Goal: Find specific page/section: Find specific page/section

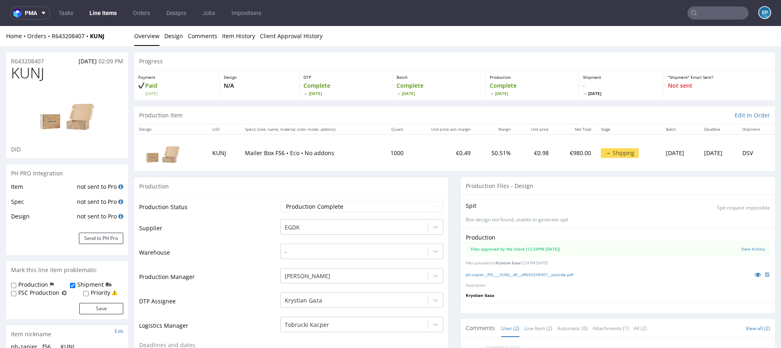
drag, startPoint x: 0, startPoint y: 0, endPoint x: 712, endPoint y: 11, distance: 712.4
click at [712, 12] on input "text" at bounding box center [717, 13] width 61 height 13
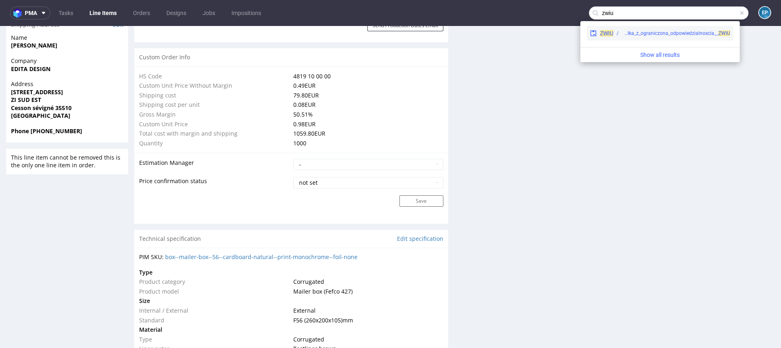
type input "zwiu"
click at [613, 35] on div "EGDK__f62__mniej_wiecej_spolka_z_ograniczona_odpowiedzialnoscia__ ZWIU" at bounding box center [671, 33] width 117 height 7
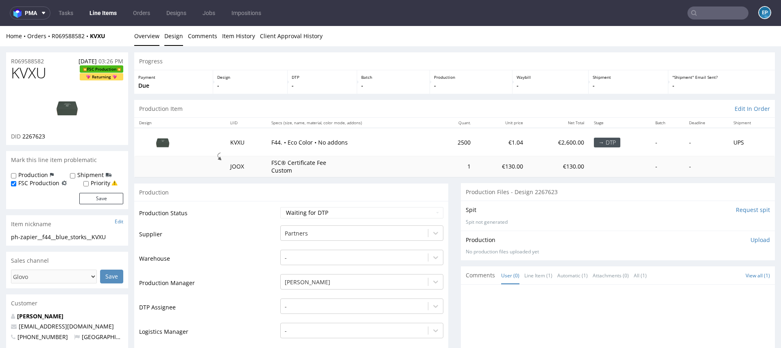
click at [172, 37] on link "Design" at bounding box center [173, 36] width 19 height 20
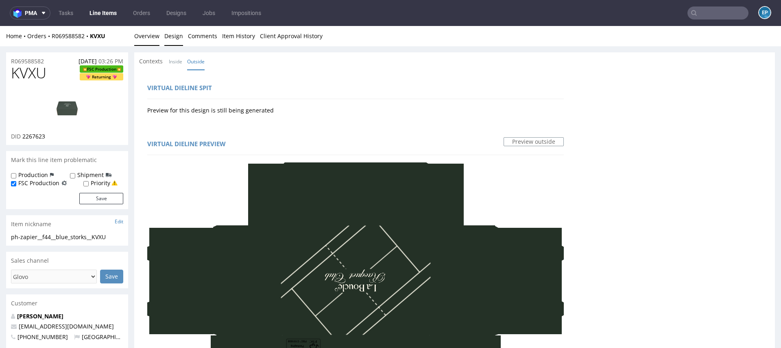
click at [149, 37] on link "Overview" at bounding box center [146, 36] width 25 height 20
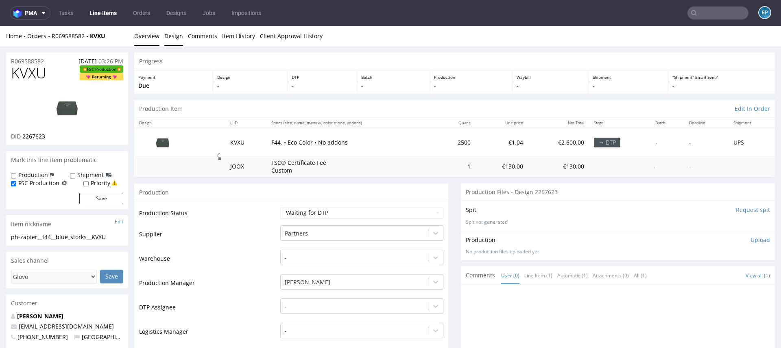
click at [176, 37] on link "Design" at bounding box center [173, 36] width 19 height 20
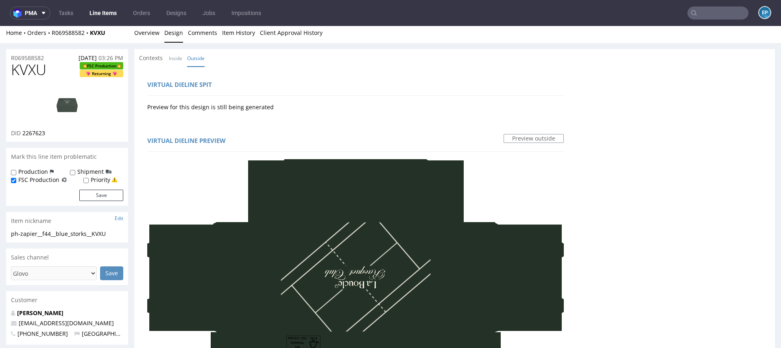
scroll to position [2, 0]
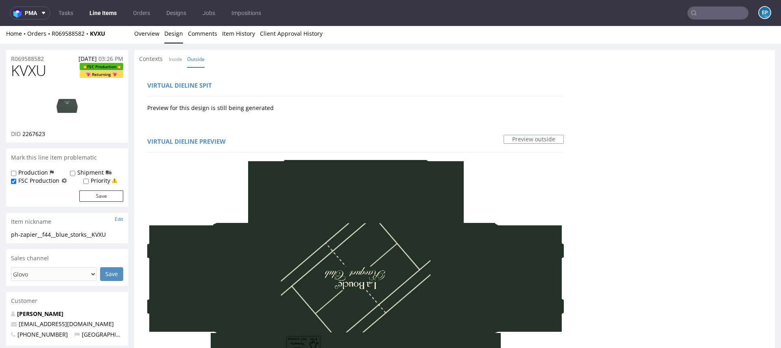
click at [719, 11] on input "text" at bounding box center [717, 13] width 61 height 13
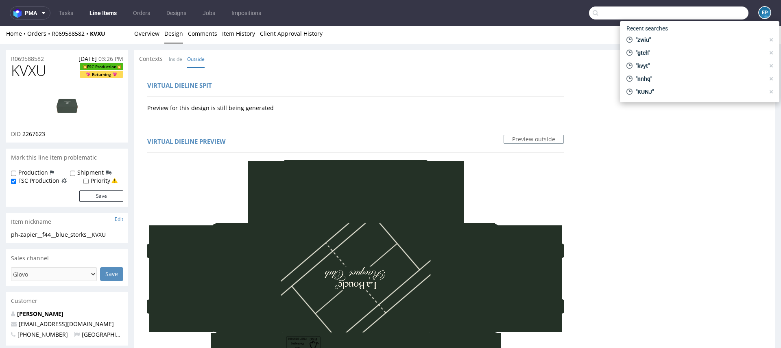
paste input "VKMT"
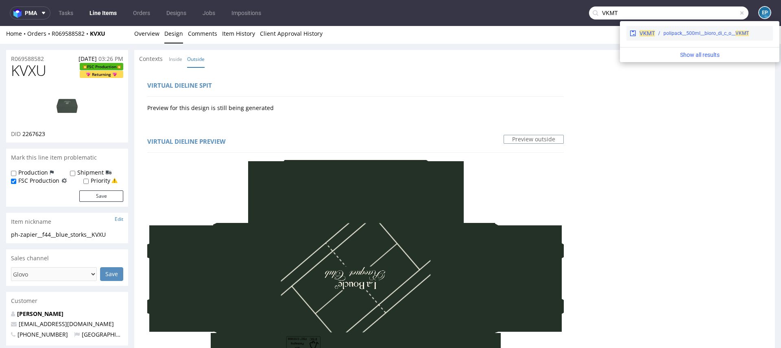
type input "VKMT"
click at [667, 37] on div "VKMT polipack__500ml__bioro_di_c_o__ VKMT" at bounding box center [699, 33] width 146 height 15
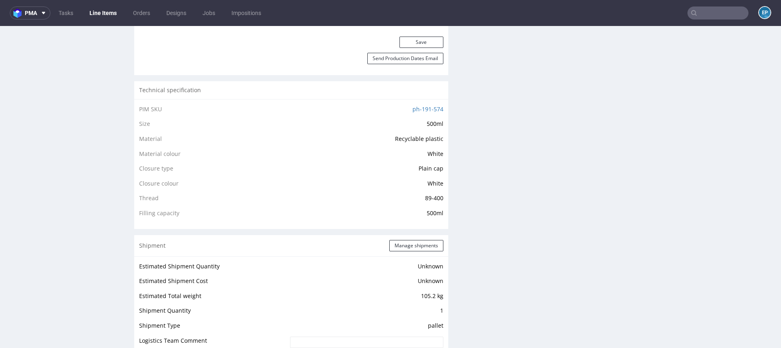
scroll to position [527, 0]
click at [403, 241] on button "Manage shipments" at bounding box center [416, 242] width 54 height 11
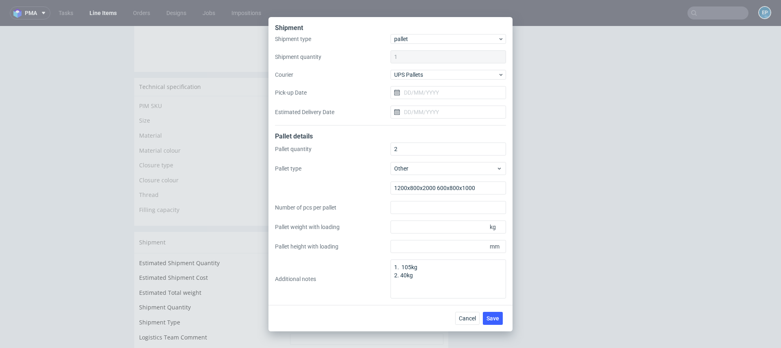
click at [559, 248] on div "Shipment Shipment type pallet Shipment quantity 1 Courier UPS Pallets Pick-up D…" at bounding box center [390, 174] width 781 height 348
click at [471, 318] on span "Cancel" at bounding box center [467, 319] width 17 height 6
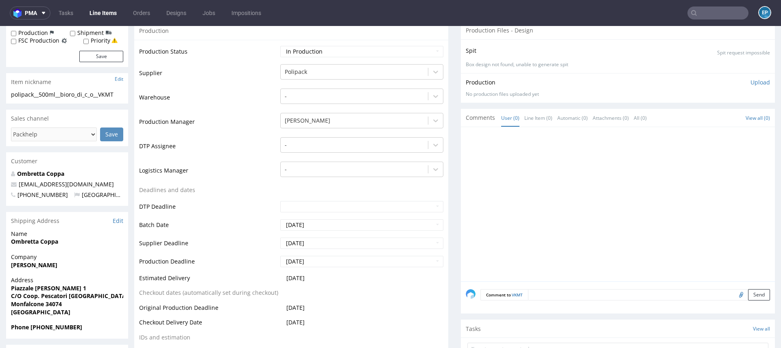
scroll to position [46, 0]
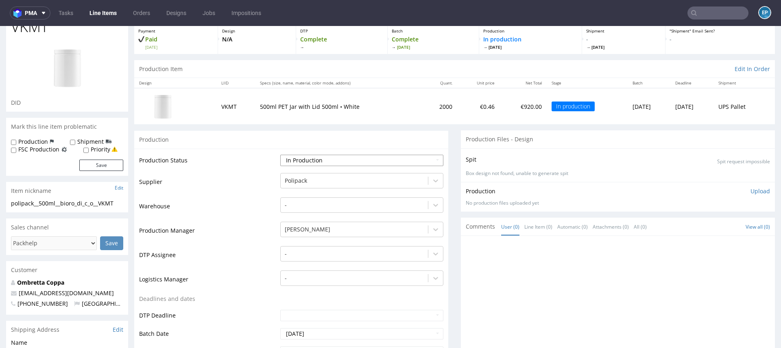
click at [359, 157] on select "Waiting for Artwork Waiting for Diecut Waiting for Mockup Waiting for DTP Waiti…" at bounding box center [361, 160] width 163 height 11
select select "production_complete"
click at [280, 155] on select "Waiting for Artwork Waiting for Diecut Waiting for Mockup Waiting for DTP Waiti…" at bounding box center [361, 160] width 163 height 11
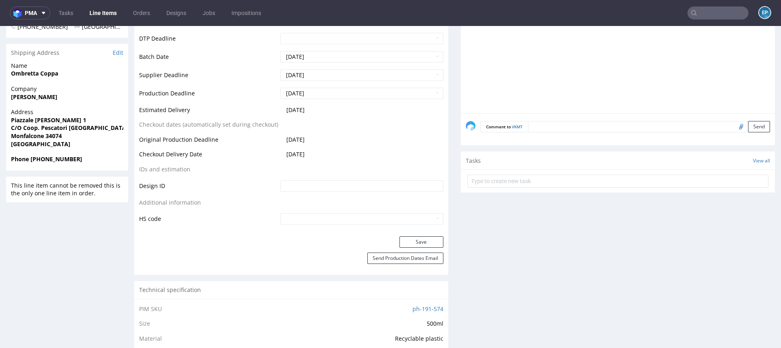
scroll to position [426, 0]
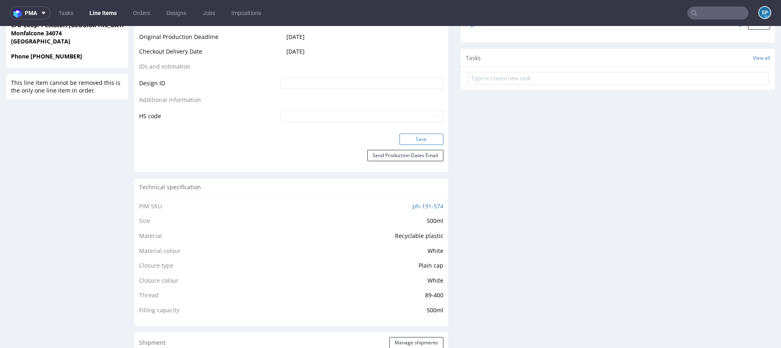
click at [413, 139] on button "Save" at bounding box center [421, 139] width 44 height 11
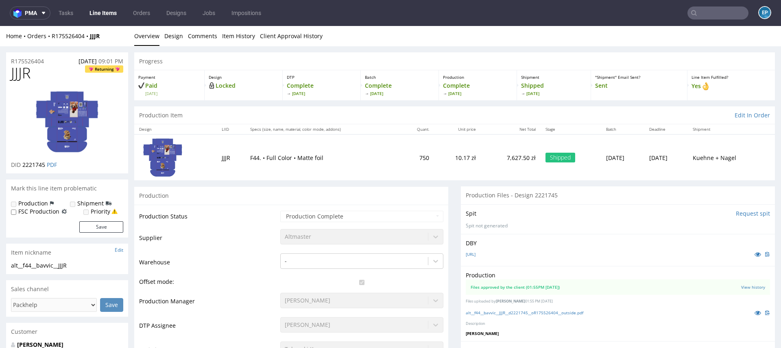
click at [696, 5] on nav "pma Tasks Line Items Orders Designs Jobs Impositions EP" at bounding box center [390, 13] width 781 height 26
click at [700, 14] on input "text" at bounding box center [717, 13] width 61 height 13
paste input "AZBX"
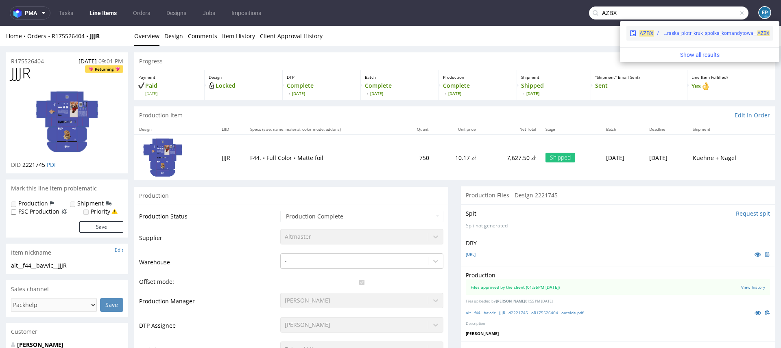
type input "AZBX"
click at [659, 38] on div "AZBX polipack__500ml__decor_system_grzegorz_okraska_piotr_kruk_spolka_komandyto…" at bounding box center [699, 33] width 146 height 15
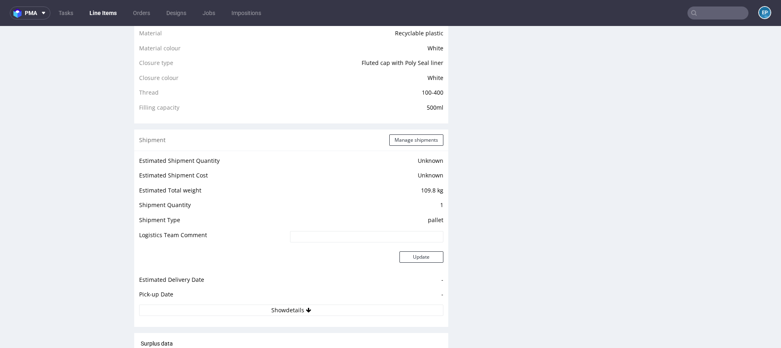
scroll to position [643, 0]
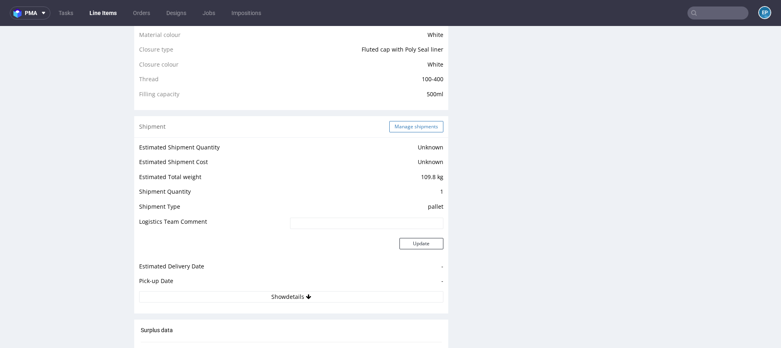
click at [400, 125] on button "Manage shipments" at bounding box center [416, 126] width 54 height 11
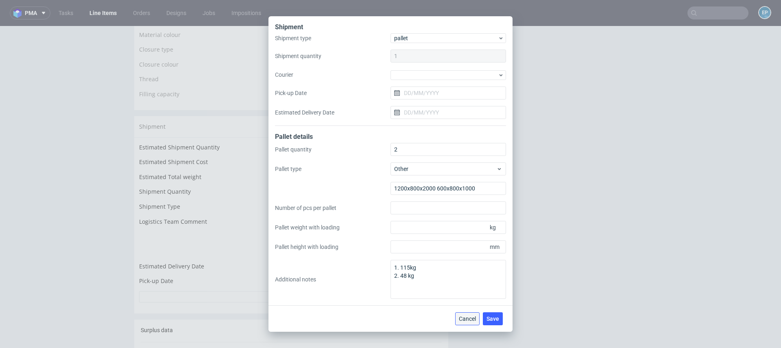
click at [465, 323] on button "Cancel" at bounding box center [467, 319] width 24 height 13
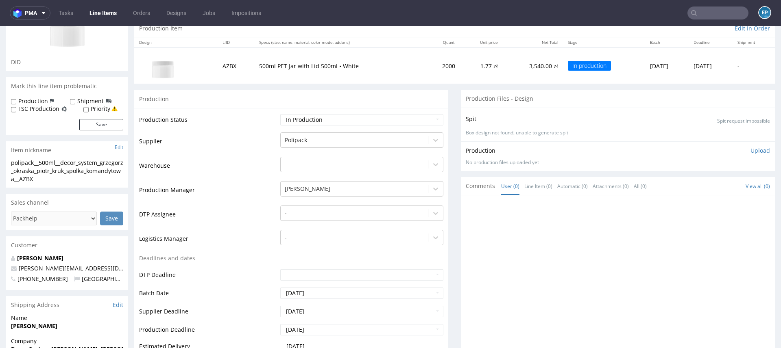
scroll to position [0, 0]
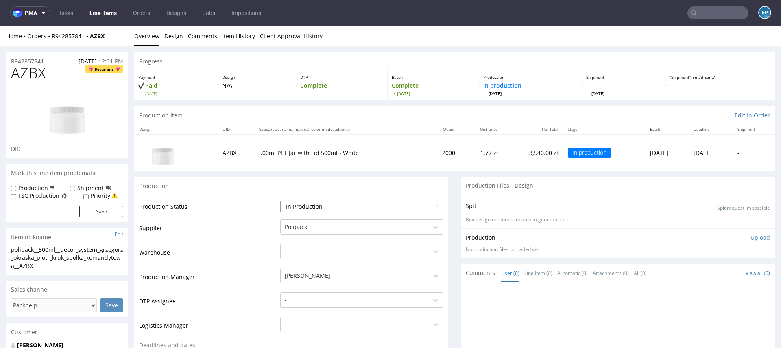
click at [312, 209] on select "Waiting for Artwork Waiting for Diecut Waiting for Mockup Waiting for DTP Waiti…" at bounding box center [361, 206] width 163 height 11
select select "production_complete"
click at [280, 201] on select "Waiting for Artwork Waiting for Diecut Waiting for Mockup Waiting for DTP Waiti…" at bounding box center [361, 206] width 163 height 11
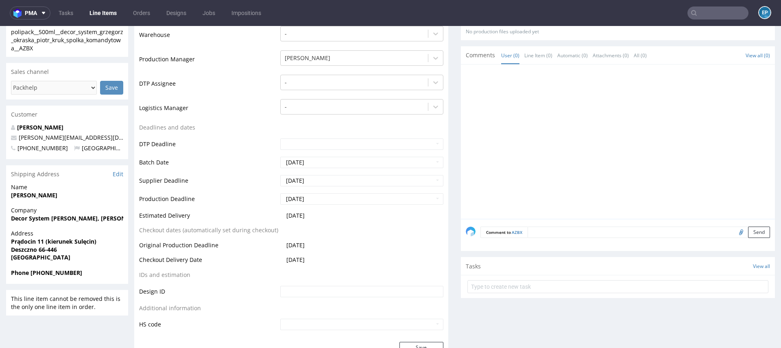
scroll to position [383, 0]
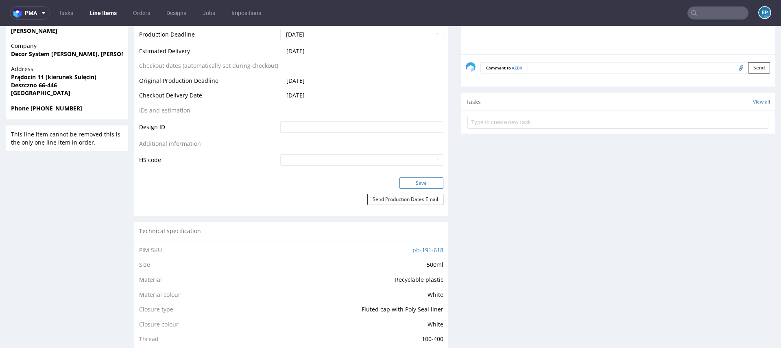
click at [406, 183] on button "Save" at bounding box center [421, 183] width 44 height 11
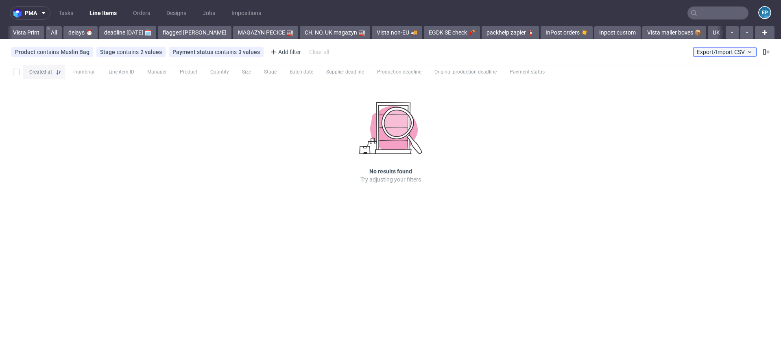
scroll to position [0, 914]
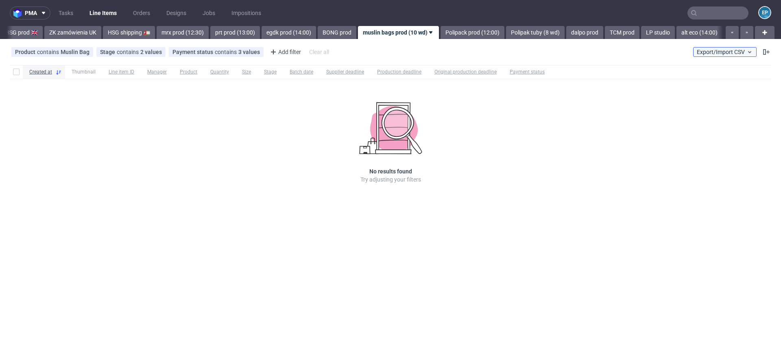
click at [724, 47] on button "Export/Import CSV" at bounding box center [724, 52] width 63 height 10
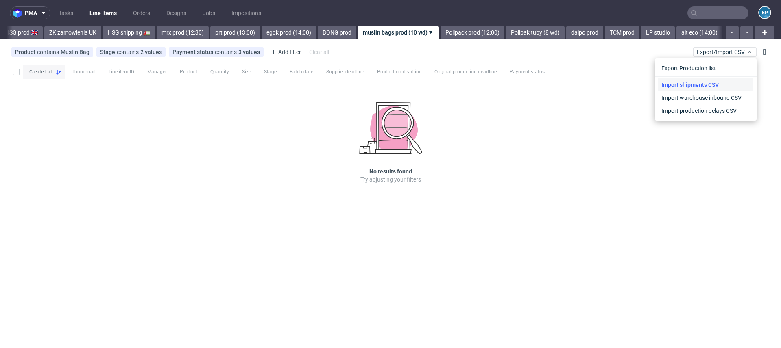
click at [698, 85] on link "Import shipments CSV" at bounding box center [705, 84] width 95 height 13
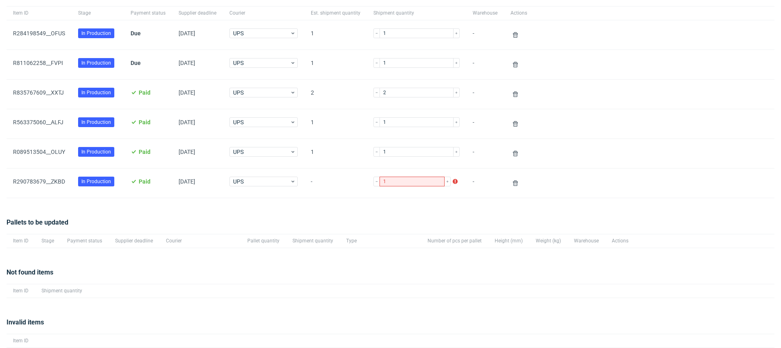
scroll to position [111, 0]
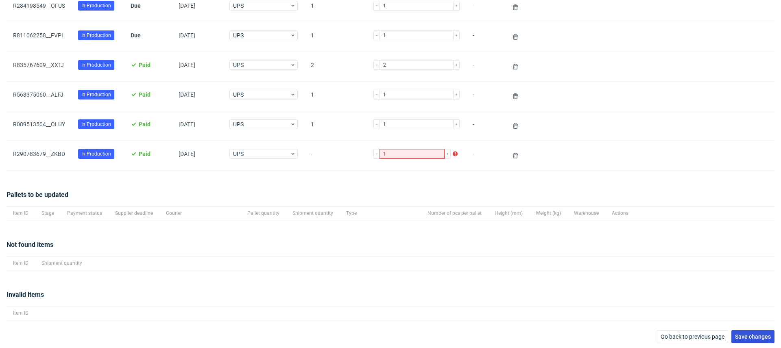
click at [735, 334] on span "Save changes" at bounding box center [753, 337] width 36 height 6
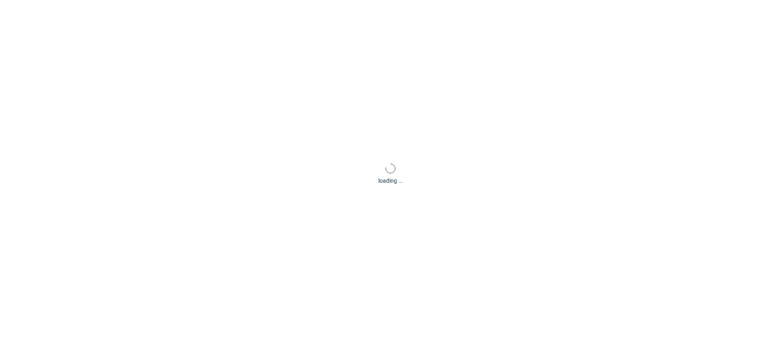
scroll to position [39, 0]
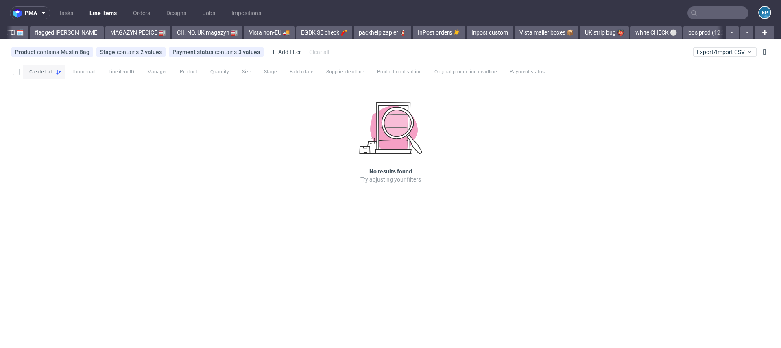
scroll to position [0, 914]
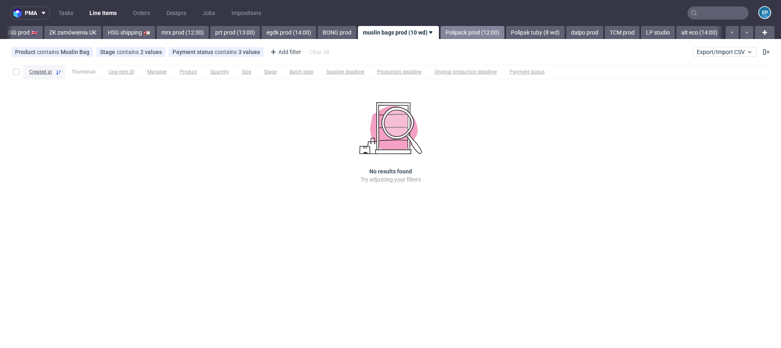
click at [440, 32] on link "Polipack prod (12:00)" at bounding box center [472, 32] width 64 height 13
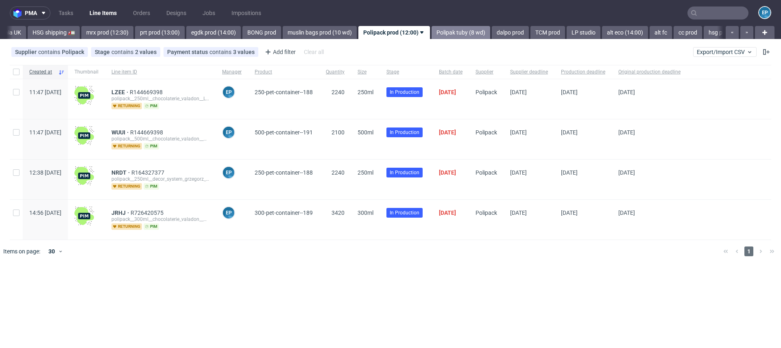
click at [440, 34] on link "Polipak tuby (8 wd)" at bounding box center [460, 32] width 59 height 13
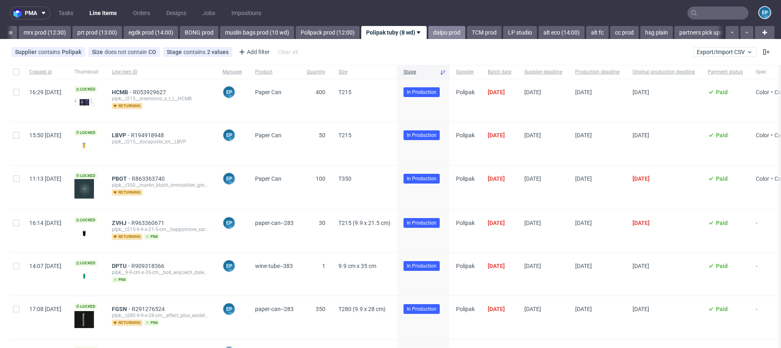
click at [428, 34] on link "dalpo prod" at bounding box center [446, 32] width 37 height 13
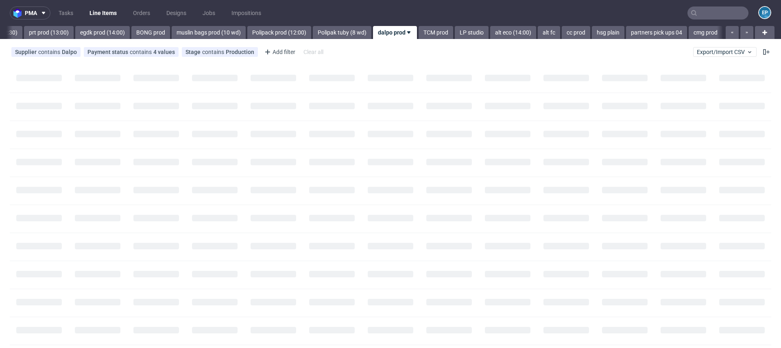
scroll to position [0, 1100]
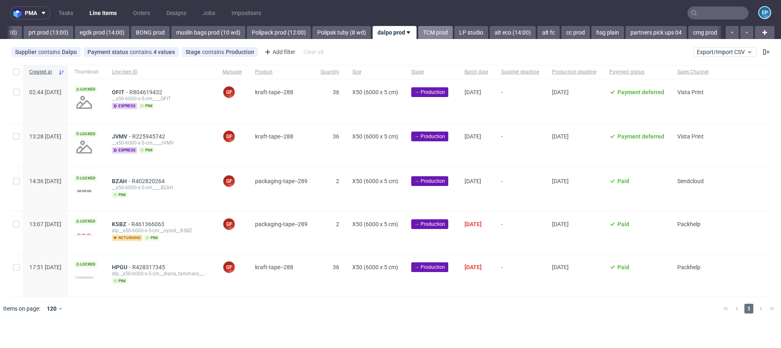
click at [418, 32] on link "TCM prod" at bounding box center [435, 32] width 35 height 13
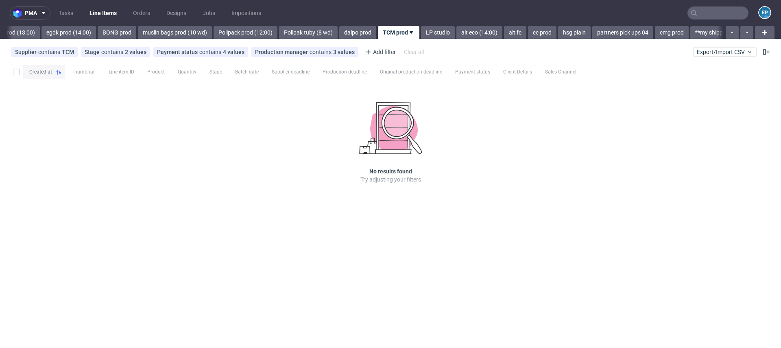
click at [421, 32] on link "LP studio" at bounding box center [438, 32] width 34 height 13
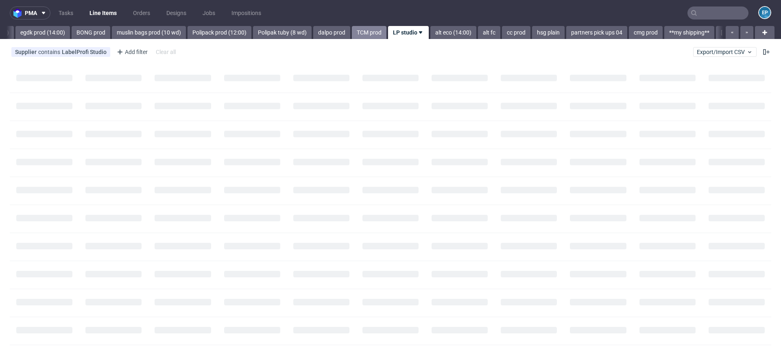
scroll to position [0, 1173]
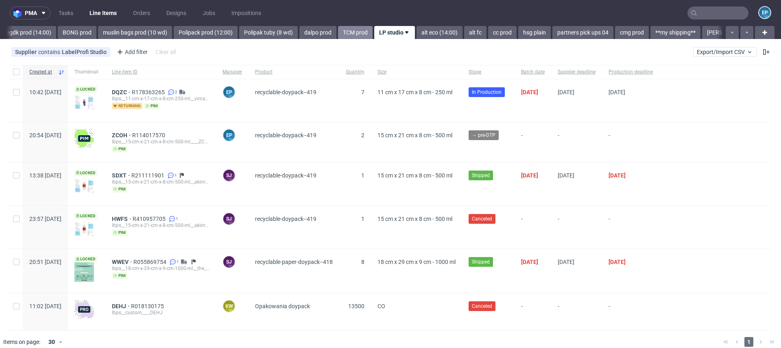
click at [416, 32] on link "alt eco (14:00)" at bounding box center [439, 32] width 46 height 13
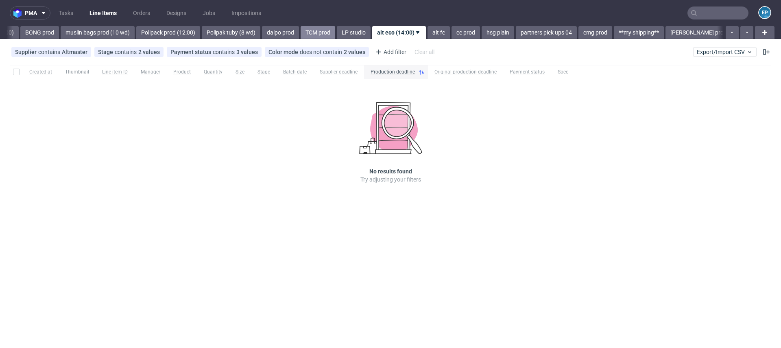
click at [427, 32] on link "alt fc" at bounding box center [438, 32] width 22 height 13
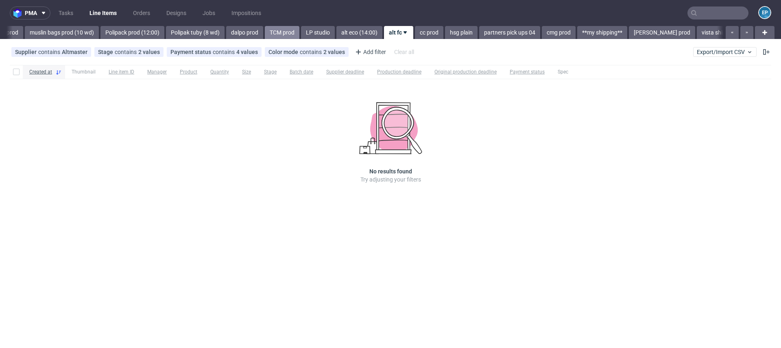
scroll to position [0, 1246]
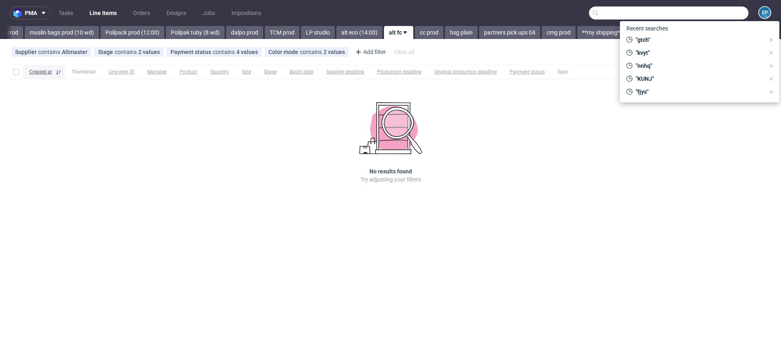
click at [705, 17] on input "text" at bounding box center [668, 13] width 159 height 13
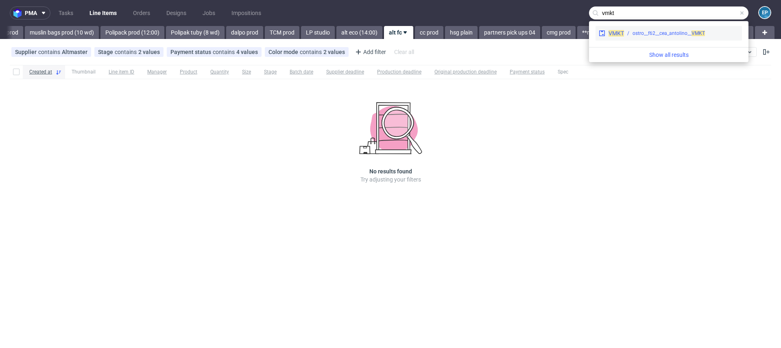
type input "vmkt"
click at [637, 37] on div "ostro__f62__cea_antolino__ VMKT" at bounding box center [668, 33] width 72 height 7
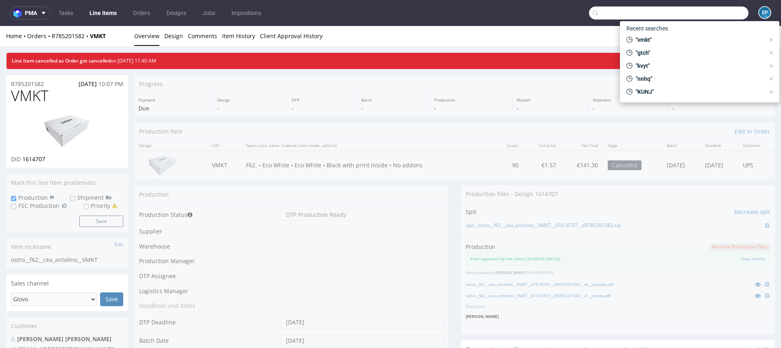
click at [697, 10] on input "text" at bounding box center [668, 13] width 159 height 13
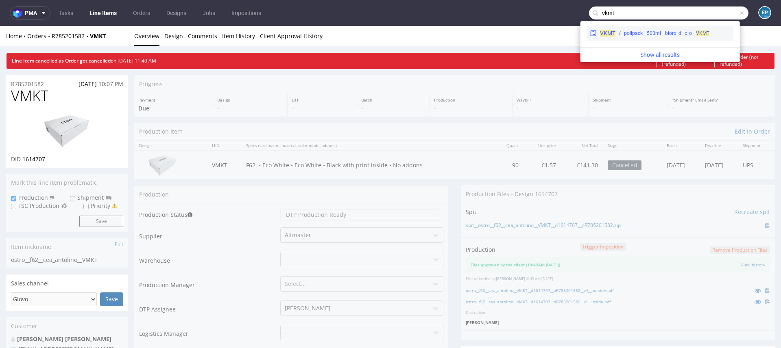
type input "vkmt"
click at [629, 36] on div "polipack__500ml__bioro_di_c_o__ VKMT" at bounding box center [666, 33] width 85 height 7
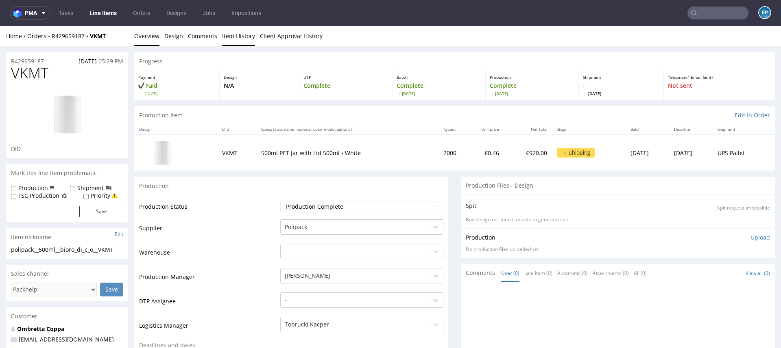
click at [242, 33] on link "Item History" at bounding box center [238, 36] width 33 height 20
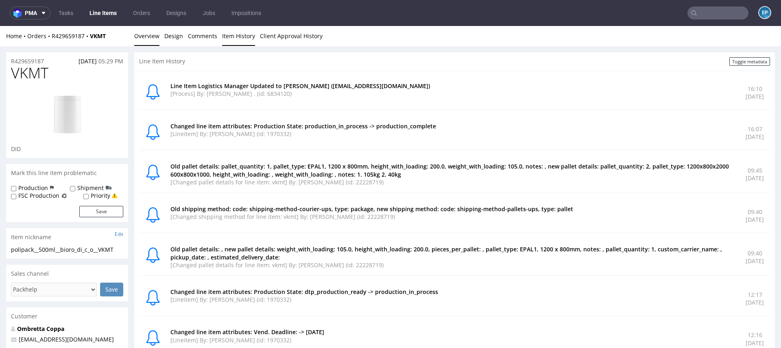
click at [142, 37] on link "Overview" at bounding box center [146, 36] width 25 height 20
